Goal: Find contact information: Find contact information

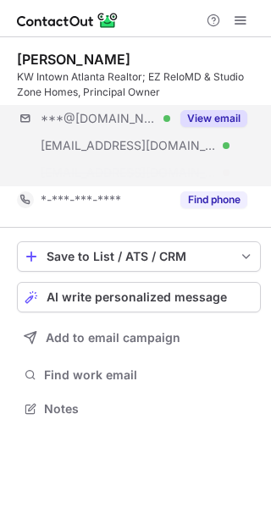
scroll to position [370, 271]
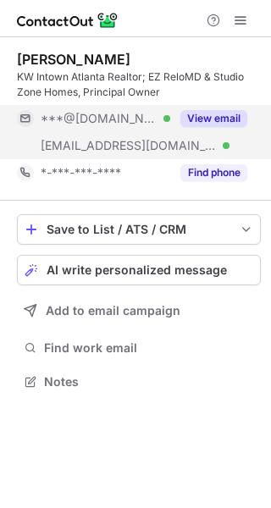
click at [221, 116] on button "View email" at bounding box center [213, 118] width 67 height 17
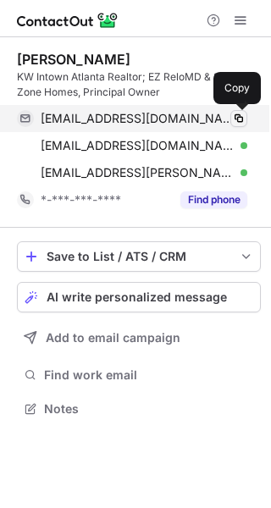
scroll to position [397, 271]
click at [239, 119] on span at bounding box center [239, 119] width 14 height 14
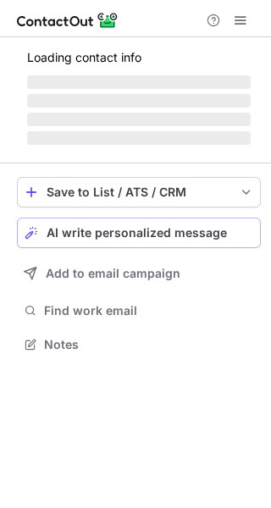
scroll to position [370, 271]
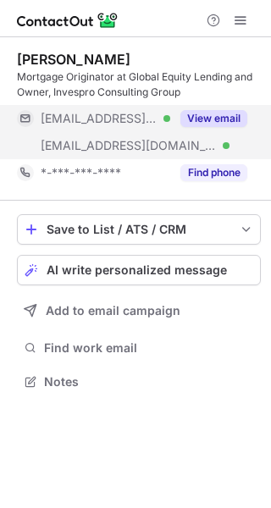
click at [228, 119] on button "View email" at bounding box center [213, 118] width 67 height 17
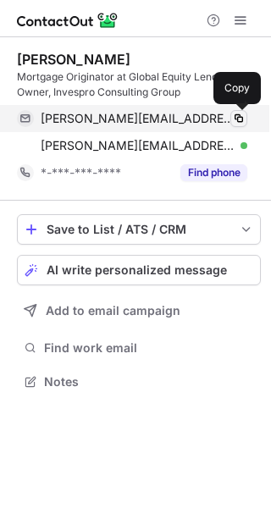
click at [242, 114] on span at bounding box center [239, 119] width 14 height 14
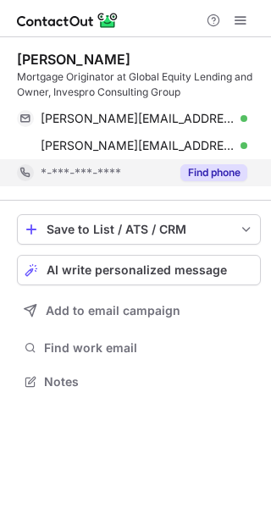
scroll to position [370, 271]
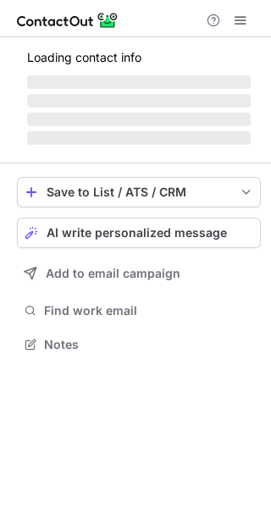
scroll to position [328, 271]
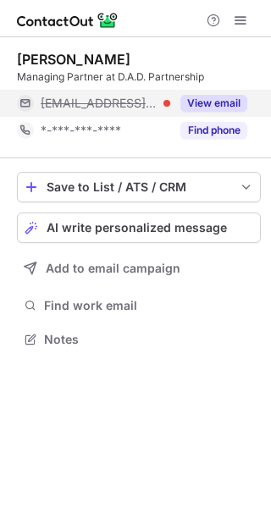
click at [204, 97] on button "View email" at bounding box center [213, 103] width 67 height 17
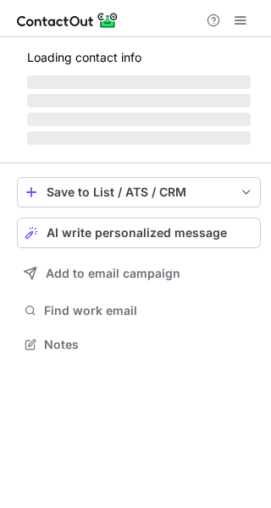
scroll to position [355, 271]
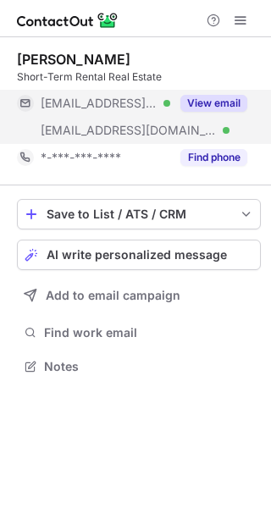
click at [192, 105] on button "View email" at bounding box center [213, 103] width 67 height 17
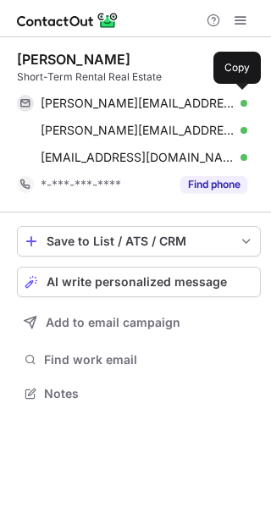
scroll to position [382, 271]
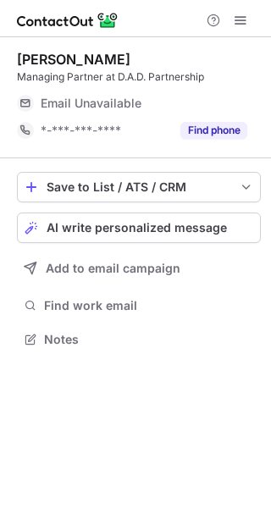
scroll to position [328, 271]
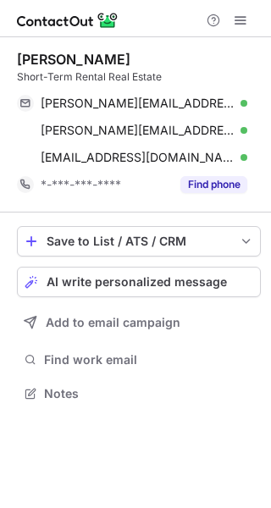
scroll to position [382, 271]
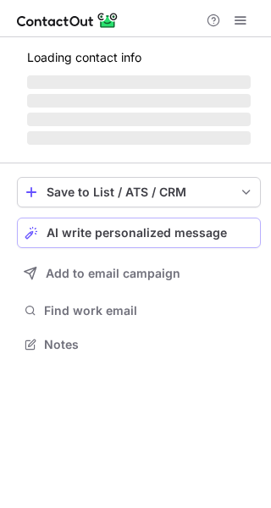
scroll to position [370, 271]
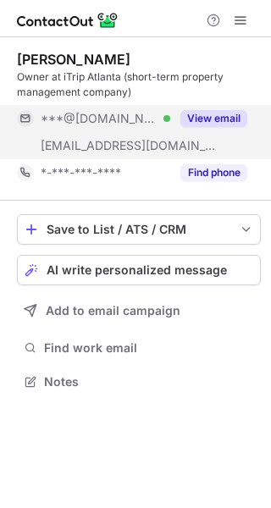
click at [233, 109] on div "View email" at bounding box center [208, 118] width 77 height 27
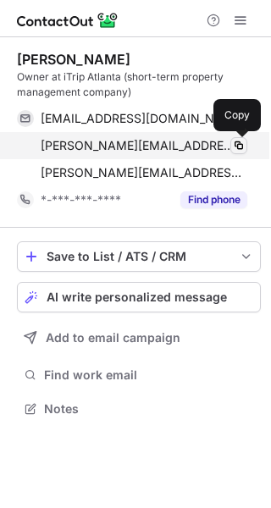
click at [238, 141] on span at bounding box center [239, 146] width 14 height 14
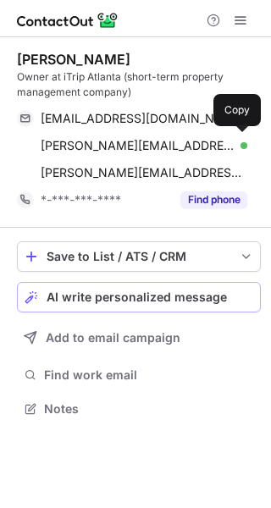
scroll to position [397, 271]
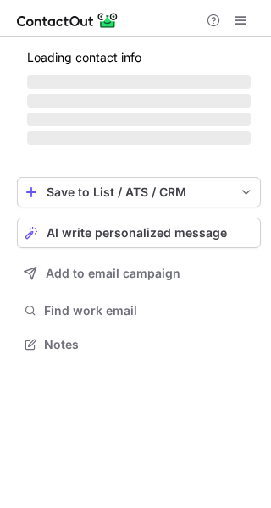
scroll to position [328, 271]
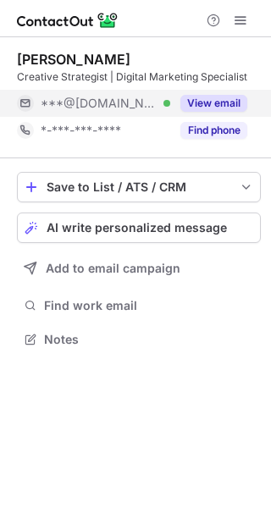
click at [213, 103] on button "View email" at bounding box center [213, 103] width 67 height 17
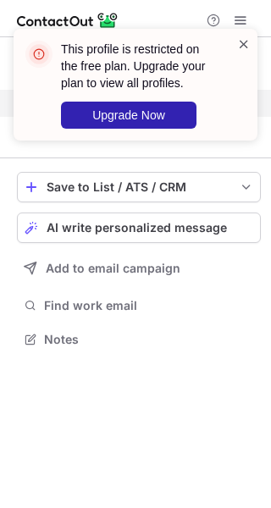
click at [242, 40] on span at bounding box center [244, 44] width 14 height 17
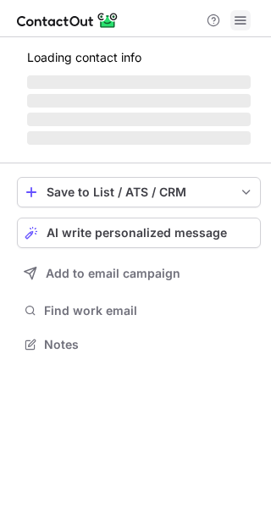
scroll to position [8, 8]
click at [244, 21] on span at bounding box center [241, 21] width 14 height 14
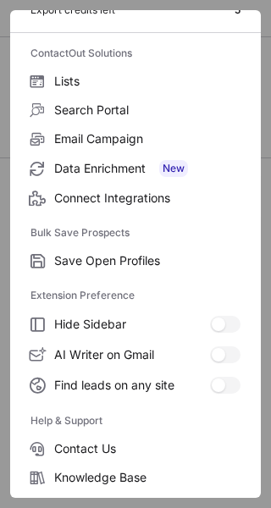
scroll to position [197, 0]
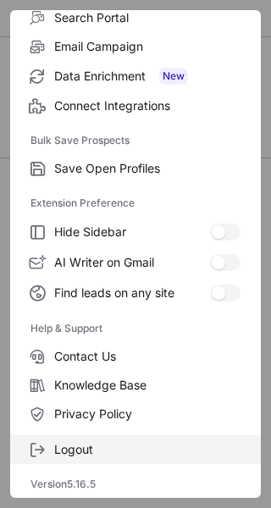
click at [96, 449] on span "Logout" at bounding box center [147, 449] width 186 height 15
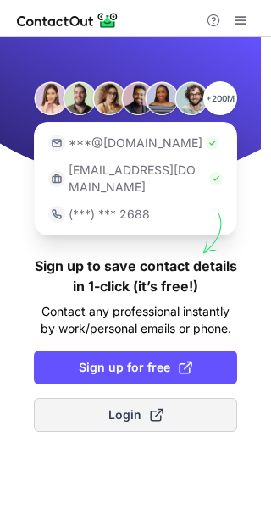
click at [118, 407] on span "Login" at bounding box center [135, 415] width 55 height 17
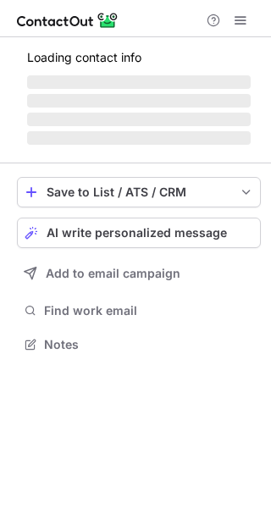
scroll to position [328, 271]
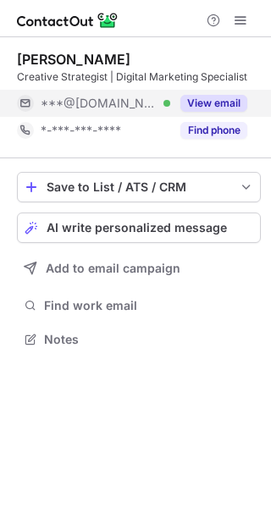
click at [213, 103] on button "View email" at bounding box center [213, 103] width 67 height 17
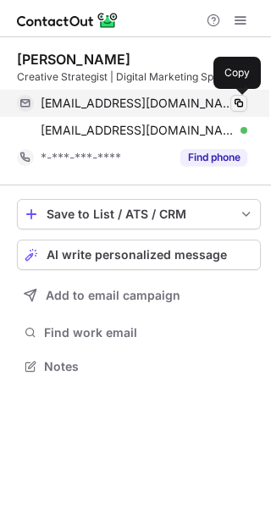
click at [242, 101] on span at bounding box center [239, 104] width 14 height 14
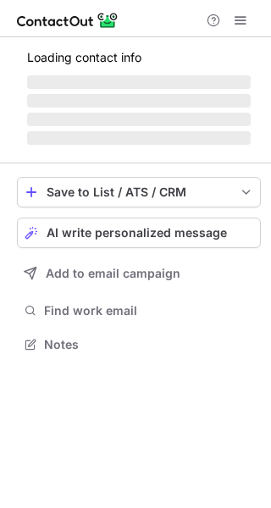
scroll to position [355, 271]
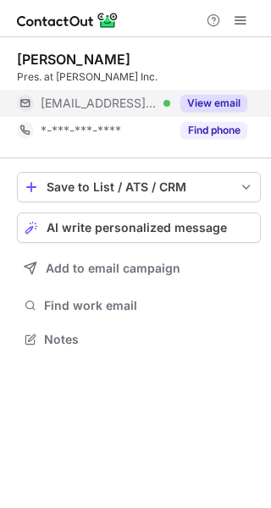
click at [196, 102] on button "View email" at bounding box center [213, 103] width 67 height 17
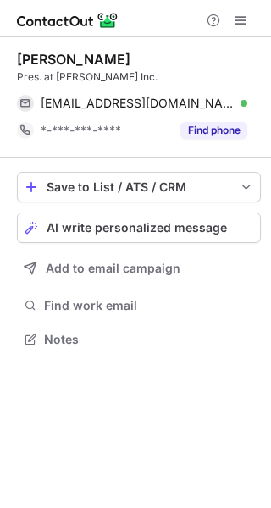
scroll to position [328, 271]
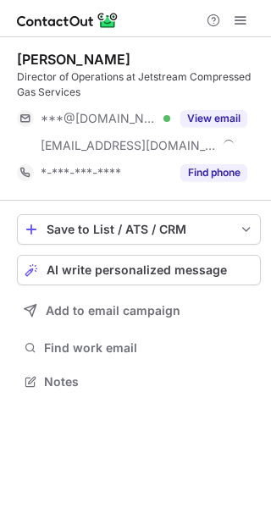
scroll to position [370, 271]
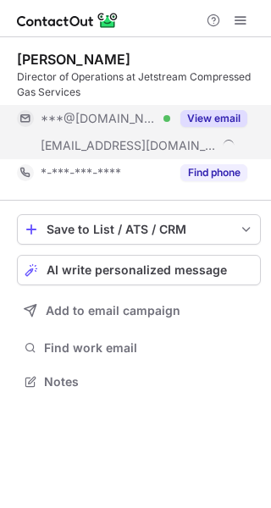
click at [231, 116] on button "View email" at bounding box center [213, 118] width 67 height 17
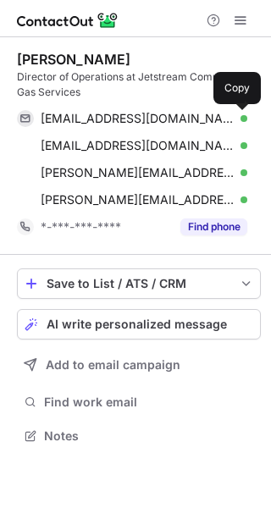
scroll to position [424, 271]
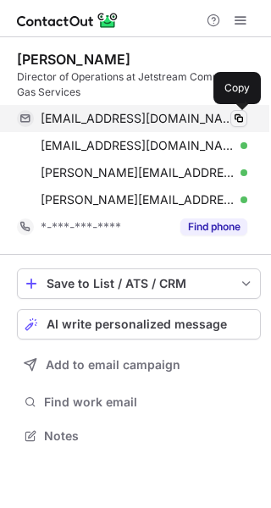
click at [237, 120] on span at bounding box center [239, 119] width 14 height 14
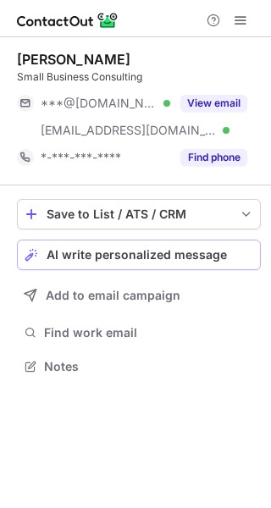
scroll to position [355, 271]
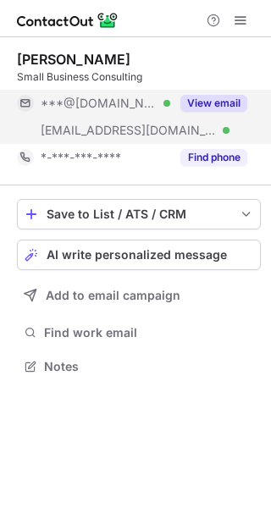
click at [205, 99] on button "View email" at bounding box center [213, 103] width 67 height 17
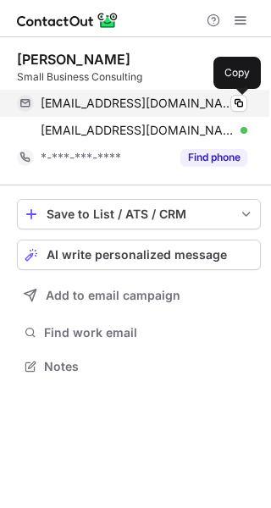
click at [238, 97] on span at bounding box center [239, 104] width 14 height 14
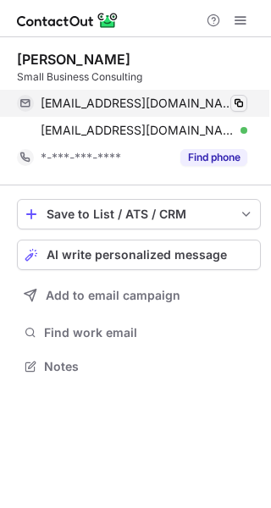
click at [241, 105] on span at bounding box center [239, 104] width 14 height 14
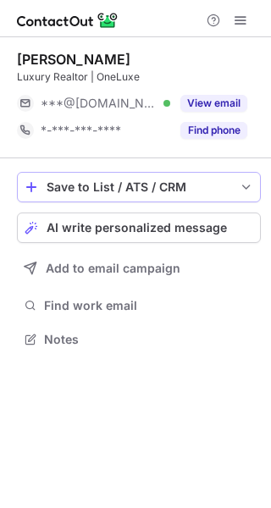
scroll to position [328, 271]
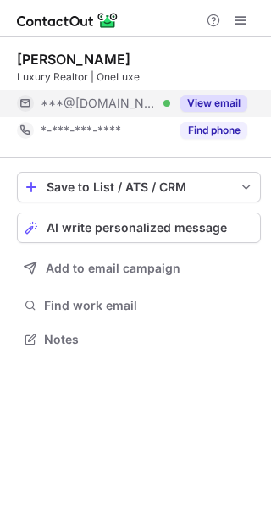
click at [210, 101] on button "View email" at bounding box center [213, 103] width 67 height 17
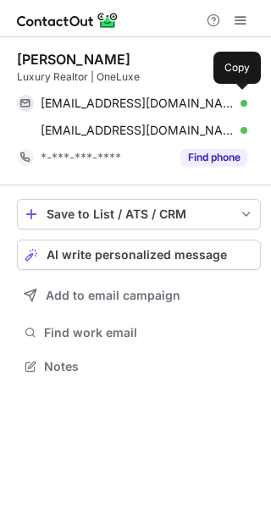
scroll to position [355, 271]
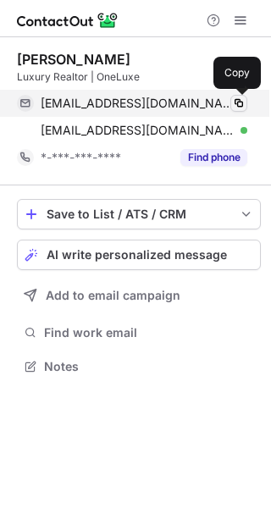
click at [238, 101] on span at bounding box center [239, 104] width 14 height 14
